Goal: Understand process/instructions: Learn how to perform a task or action

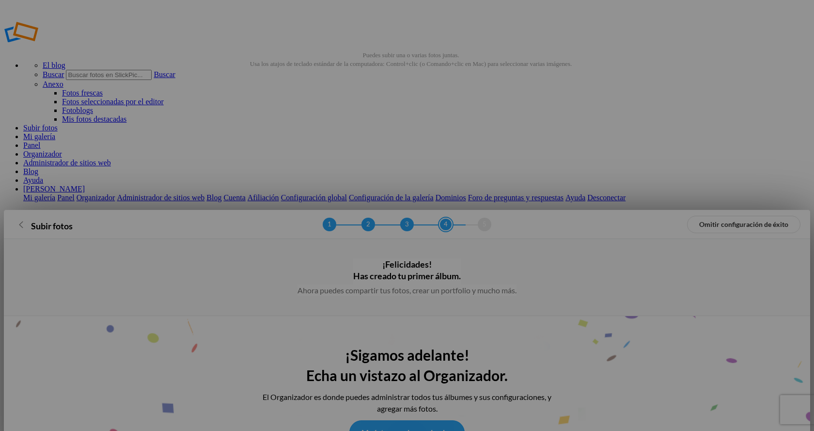
click at [421, 427] on font "Muéstrame el organizador" at bounding box center [406, 431] width 91 height 9
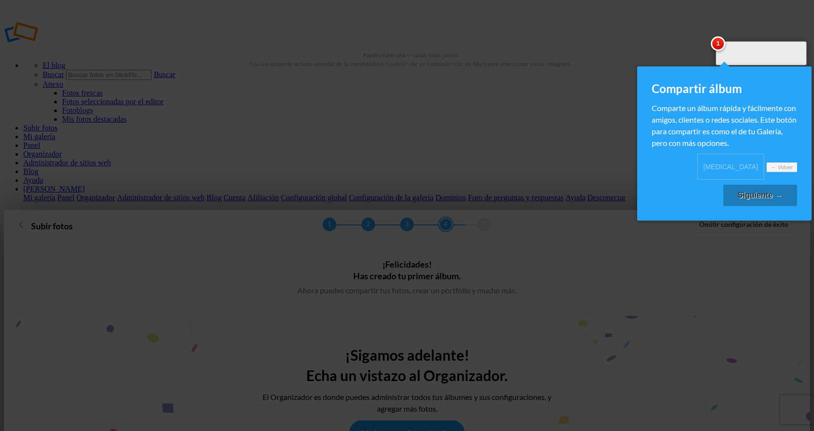
click at [761, 191] on font "Siguiente →" at bounding box center [760, 195] width 45 height 8
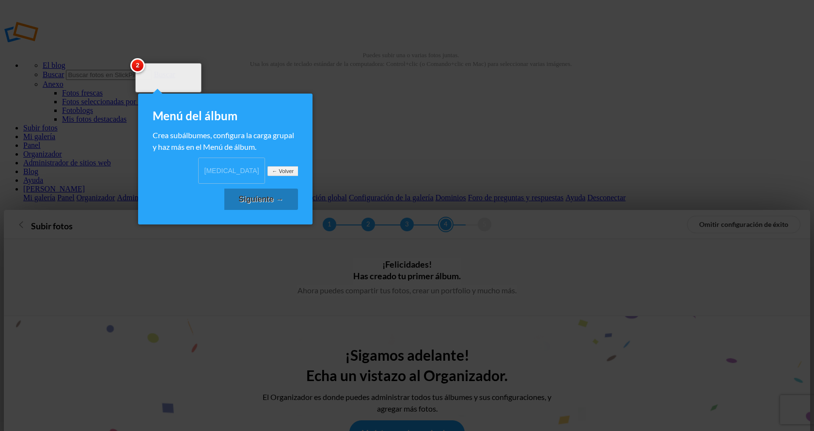
click at [275, 195] on font "Siguiente →" at bounding box center [261, 199] width 45 height 8
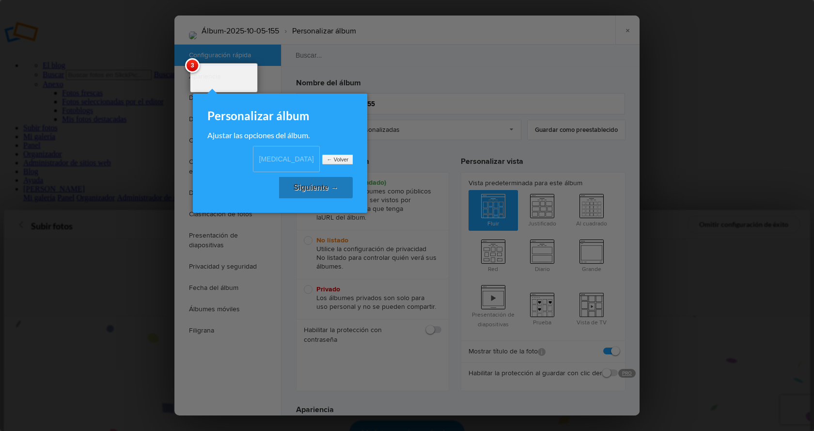
click at [308, 183] on font "Siguiente →" at bounding box center [315, 187] width 45 height 8
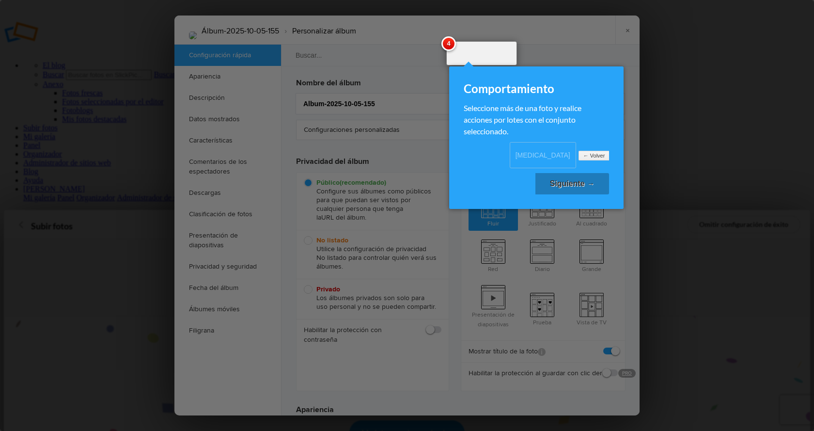
click at [574, 179] on font "Siguiente →" at bounding box center [572, 183] width 45 height 8
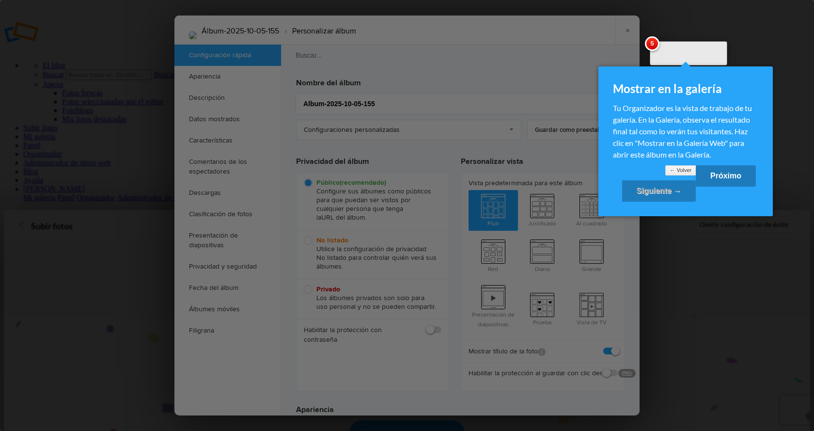
click at [723, 180] on font "Próximo" at bounding box center [725, 175] width 31 height 8
